Goal: Find specific page/section: Find specific page/section

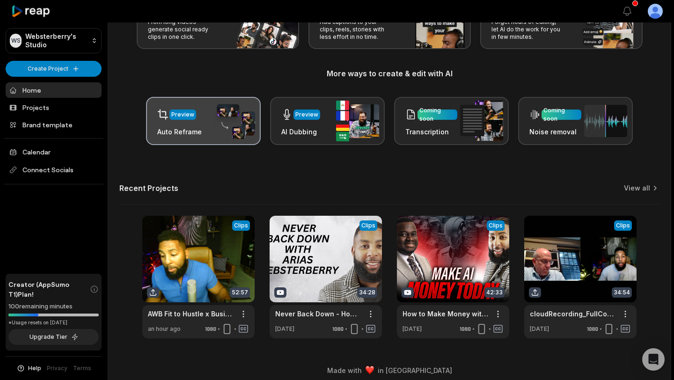
scroll to position [87, 0]
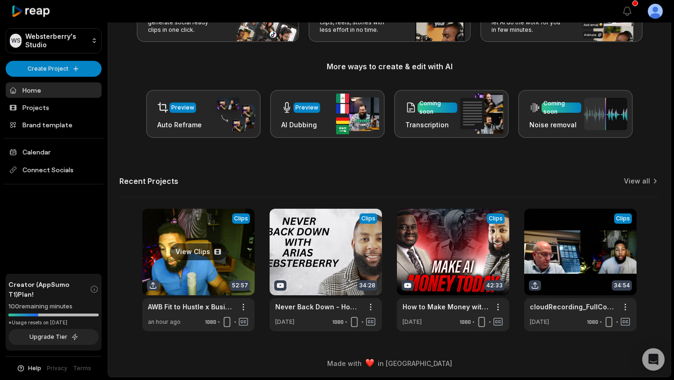
click at [191, 250] on link at bounding box center [198, 270] width 112 height 123
